Goal: Information Seeking & Learning: Understand process/instructions

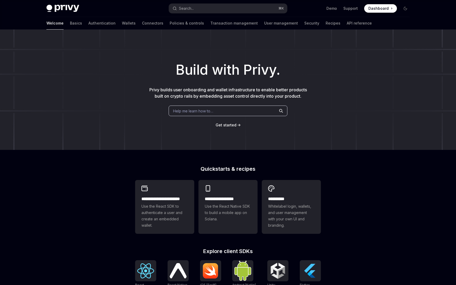
click at [132, 128] on div "Build with Privy. Privy builds user onboarding and wallet infrastructure to ena…" at bounding box center [228, 90] width 456 height 120
click at [342, 70] on h1 "Build with Privy." at bounding box center [227, 70] width 439 height 21
click at [338, 74] on h1 "Build with Privy." at bounding box center [227, 70] width 439 height 21
click at [347, 21] on link "API reference" at bounding box center [359, 23] width 25 height 13
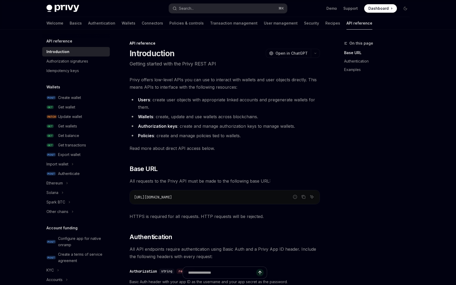
click at [191, 133] on li "Policies : create and manage policies tied to wallets." at bounding box center [225, 135] width 190 height 7
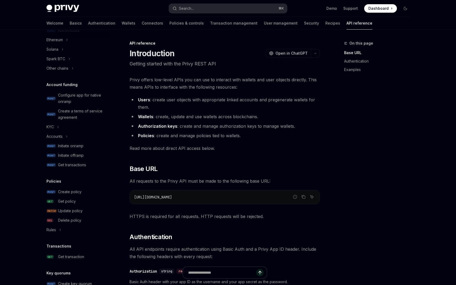
scroll to position [129, 0]
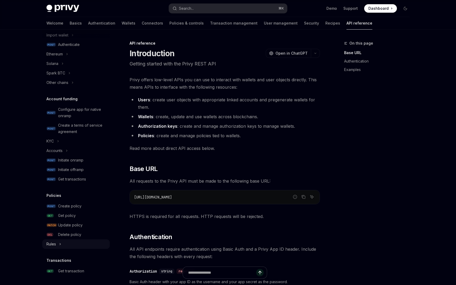
click at [71, 243] on button "Rules" at bounding box center [76, 244] width 68 height 10
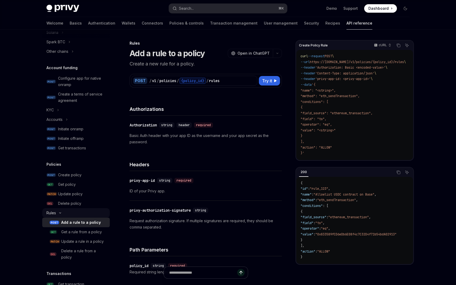
scroll to position [214, 0]
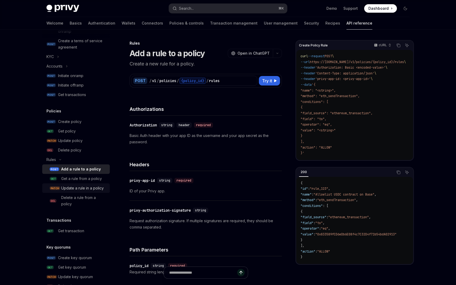
click at [80, 190] on div "Update a rule in a policy" at bounding box center [82, 188] width 42 height 6
type textarea "*"
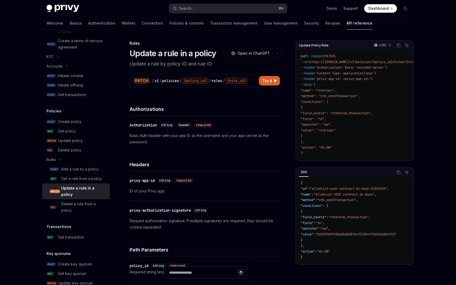
click at [230, 99] on div "Authorizations" at bounding box center [206, 106] width 152 height 20
